Goal: Task Accomplishment & Management: Manage account settings

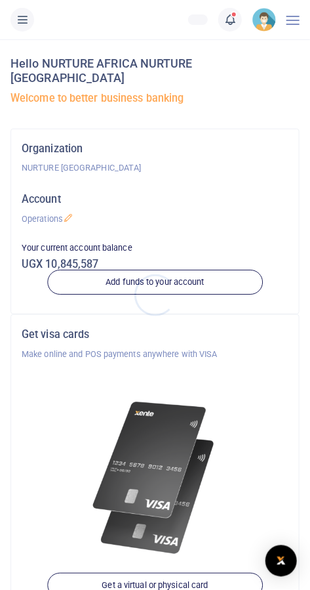
click at [237, 14] on div at bounding box center [155, 295] width 310 height 590
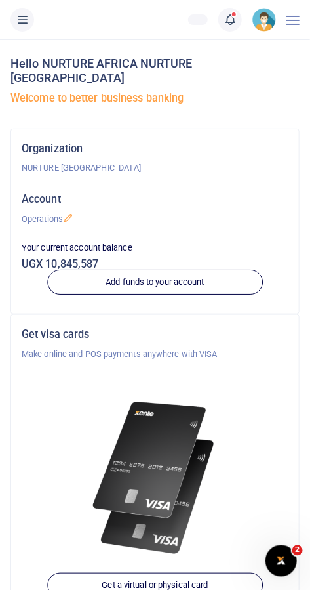
click at [237, 20] on link at bounding box center [230, 20] width 24 height 24
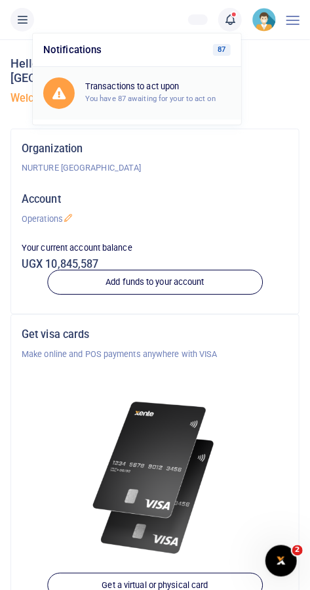
click at [182, 89] on h6 "Transactions to act upon" at bounding box center [158, 86] width 146 height 10
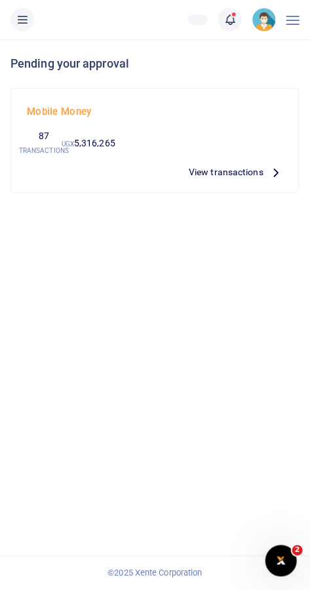
click at [245, 176] on span "View transactions" at bounding box center [226, 172] width 75 height 14
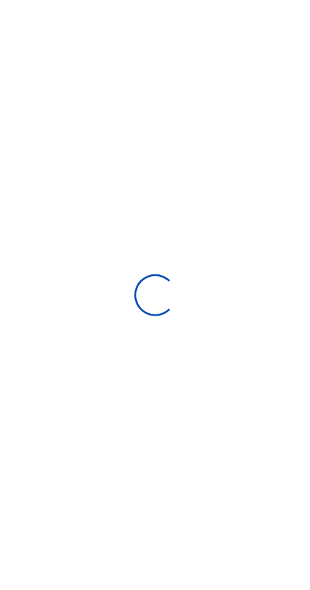
click at [252, 169] on div at bounding box center [155, 295] width 310 height 590
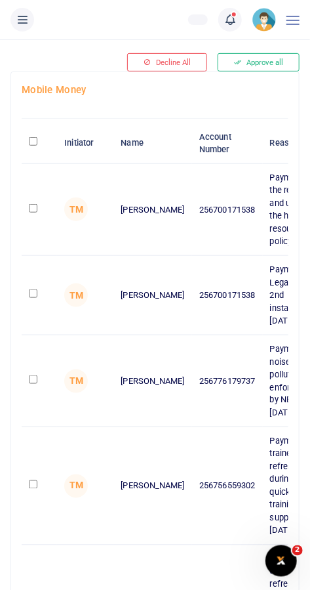
scroll to position [63, 0]
click at [33, 383] on input "checkbox" at bounding box center [33, 378] width 9 height 9
checkbox input "true"
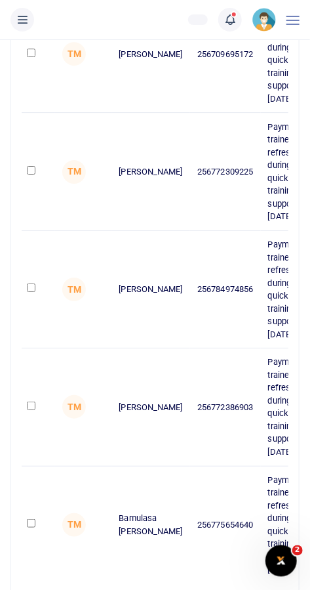
scroll to position [815, 0]
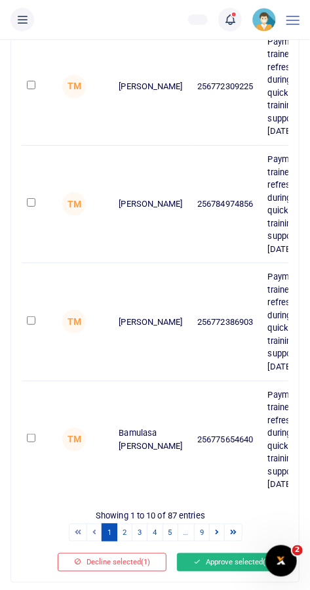
click at [237, 570] on button "Approve selected (1)" at bounding box center [232, 562] width 111 height 18
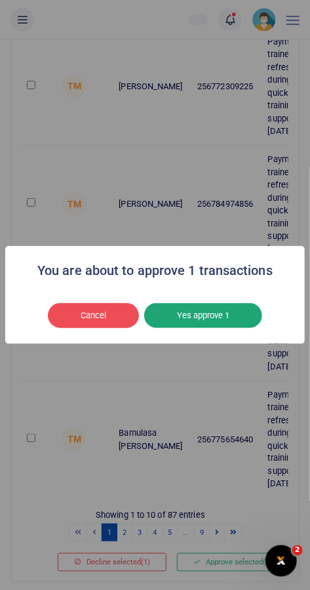
click at [227, 328] on button "Yes approve 1" at bounding box center [203, 315] width 118 height 25
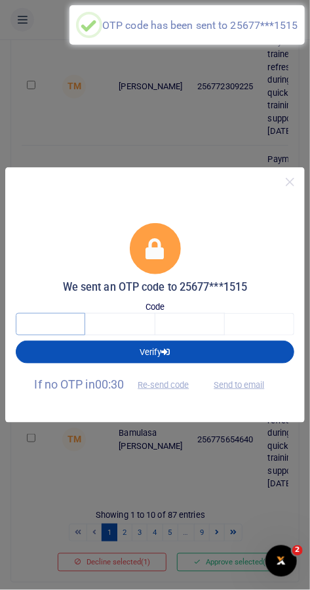
click at [49, 335] on input "text" at bounding box center [51, 324] width 70 height 22
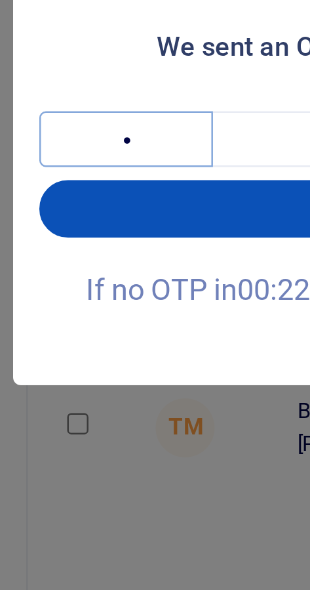
type input "8"
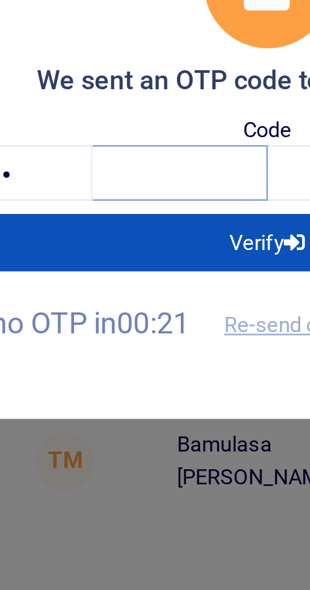
type input "9"
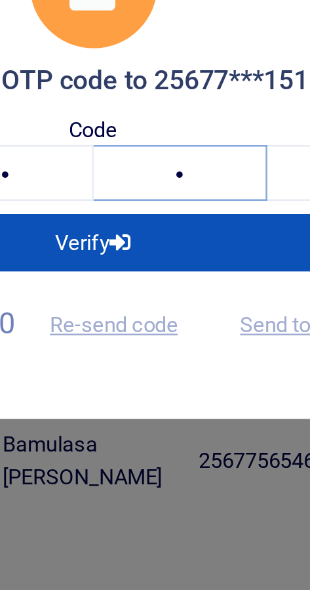
type input "9"
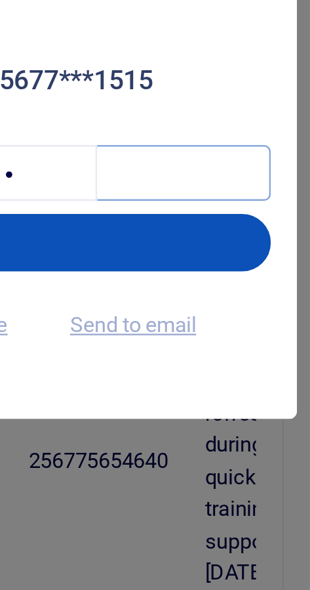
type input "0"
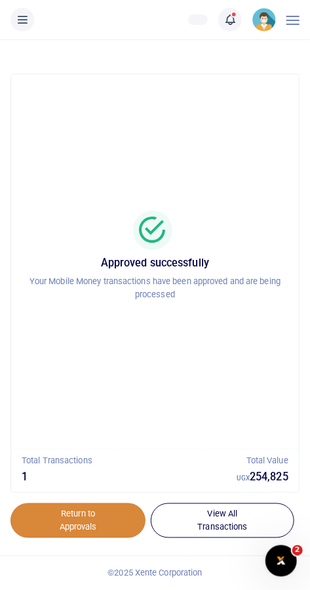
click at [118, 521] on link "Return to Approvals" at bounding box center [77, 520] width 135 height 35
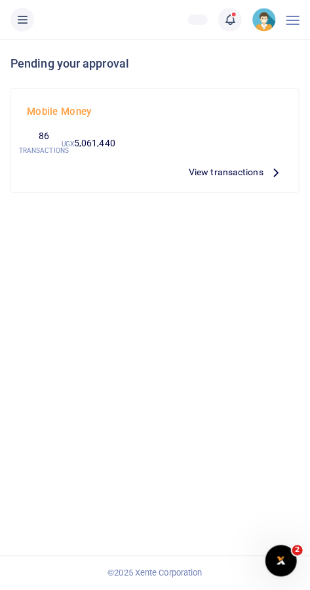
click at [232, 174] on span "View transactions" at bounding box center [226, 172] width 75 height 14
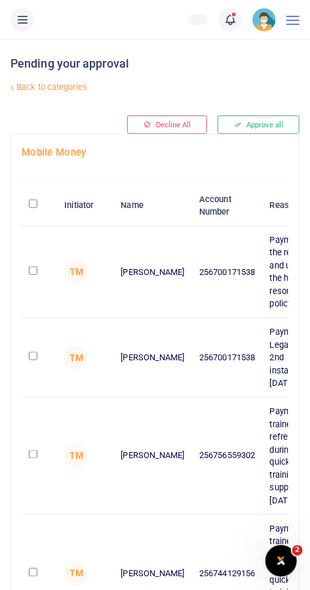
click at [37, 360] on input "checkbox" at bounding box center [33, 356] width 9 height 9
checkbox input "true"
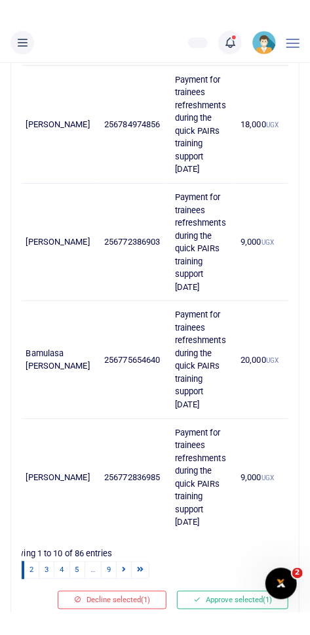
scroll to position [840, 0]
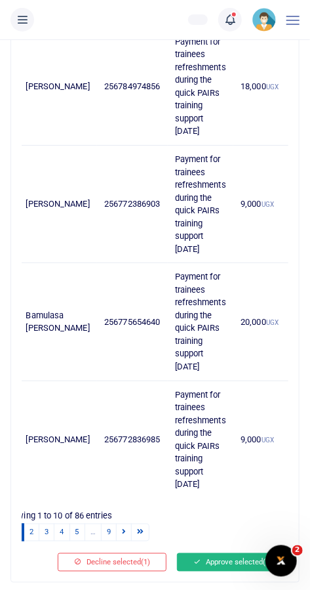
click at [230, 571] on button "Approve selected (1)" at bounding box center [232, 562] width 111 height 18
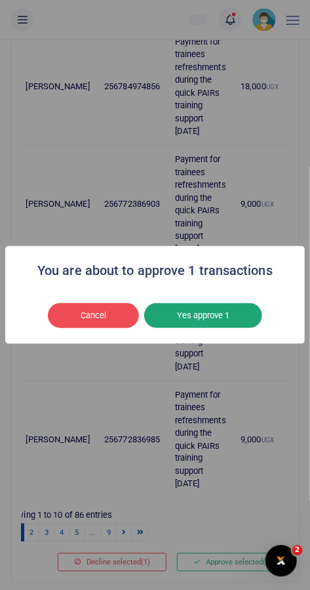
click at [240, 328] on button "Yes approve 1" at bounding box center [203, 315] width 118 height 25
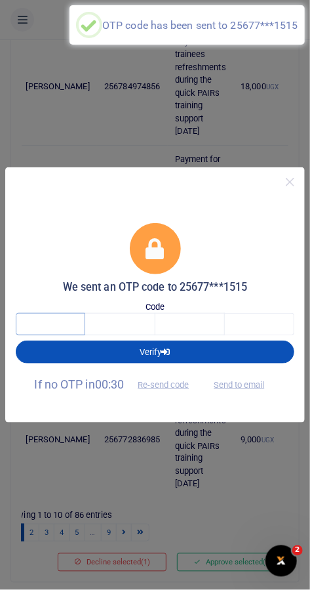
click at [42, 335] on input "text" at bounding box center [51, 324] width 70 height 22
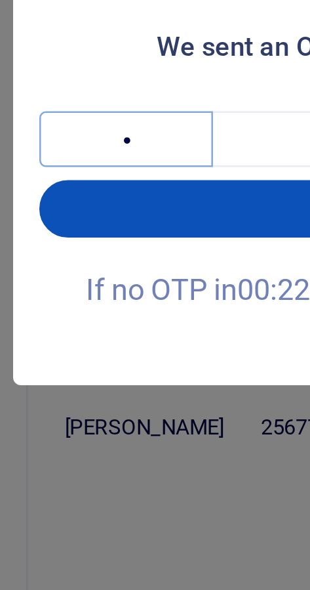
type input "8"
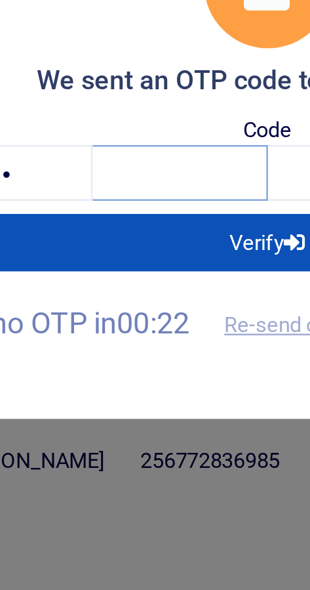
type input "4"
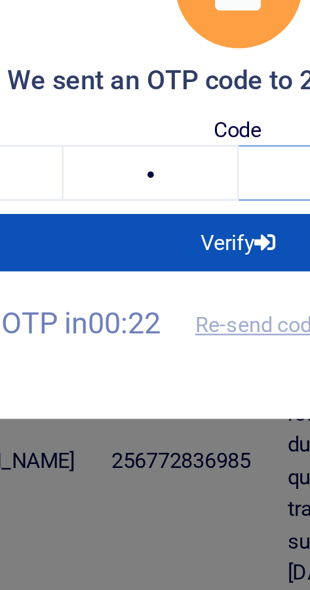
type input "1"
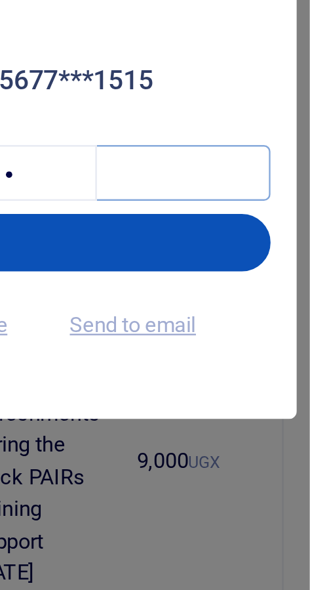
type input "2"
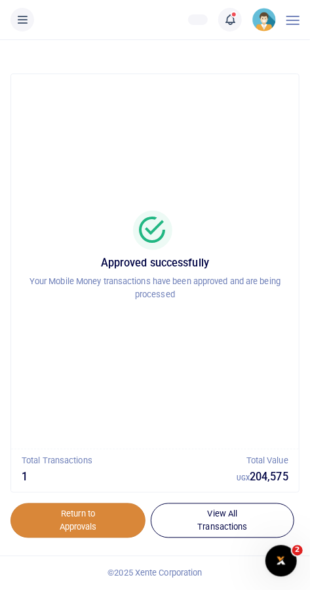
click at [98, 520] on link "Return to Approvals" at bounding box center [77, 520] width 135 height 35
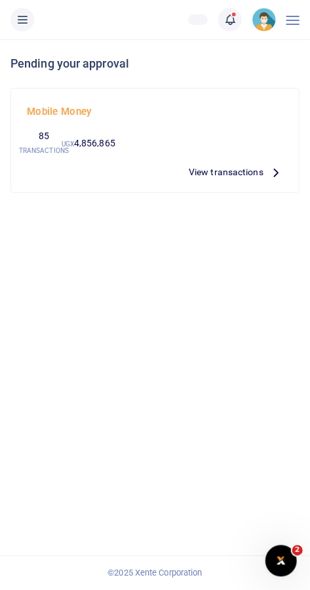
click at [228, 171] on div at bounding box center [155, 295] width 310 height 590
click at [264, 169] on p "View transactions" at bounding box center [236, 172] width 94 height 14
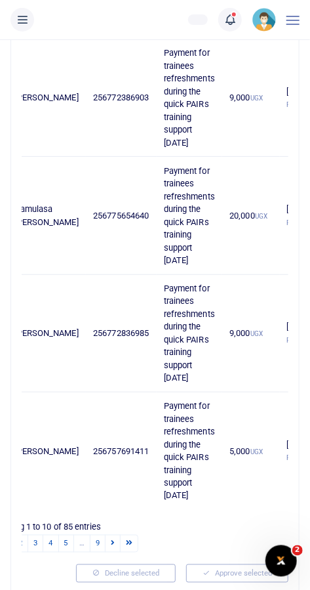
scroll to position [878, 0]
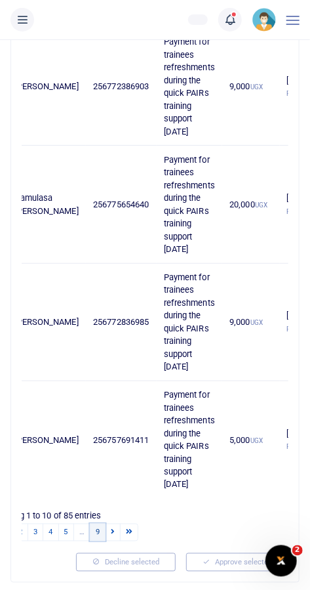
click at [97, 541] on link "9" at bounding box center [98, 532] width 16 height 18
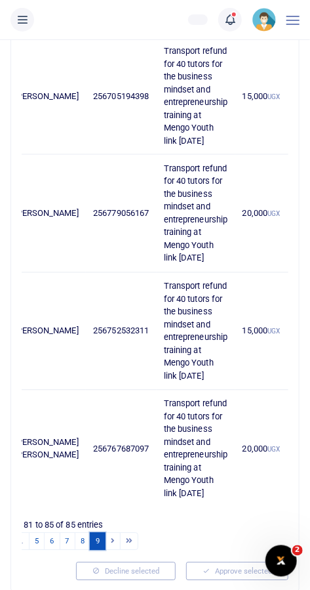
scroll to position [313, 0]
